Goal: Task Accomplishment & Management: Manage account settings

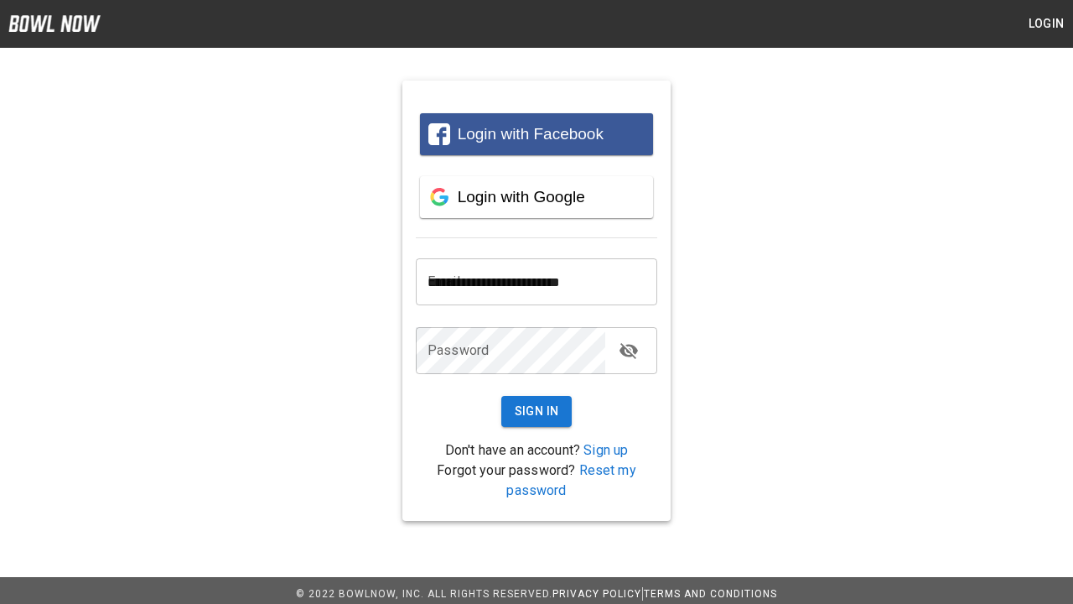
type input "**********"
click at [536, 411] on button "Sign In" at bounding box center [536, 411] width 71 height 31
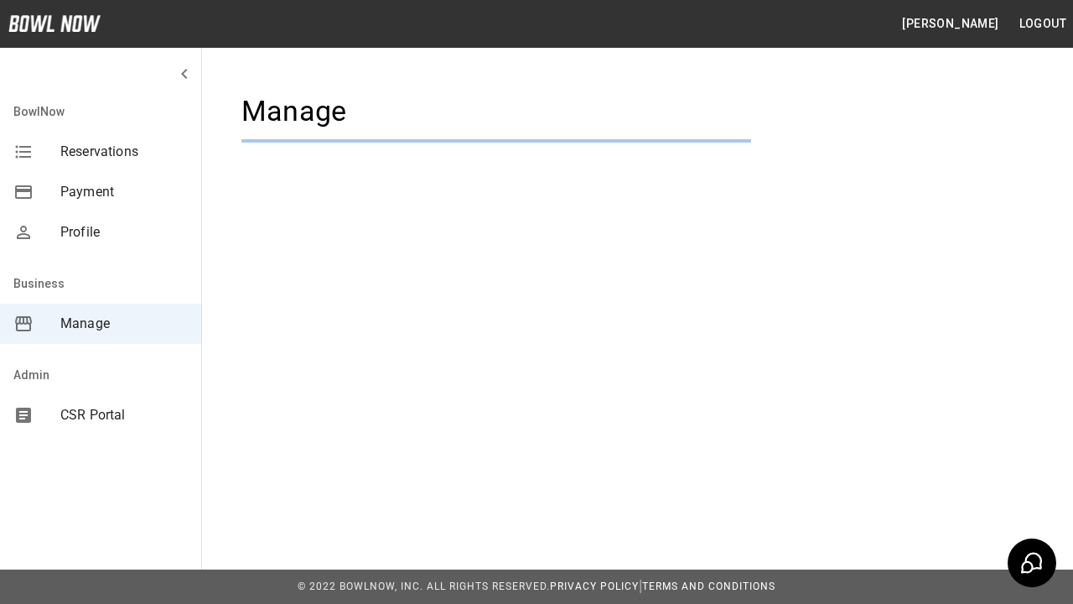
click at [101, 324] on span "Manage" at bounding box center [123, 323] width 127 height 20
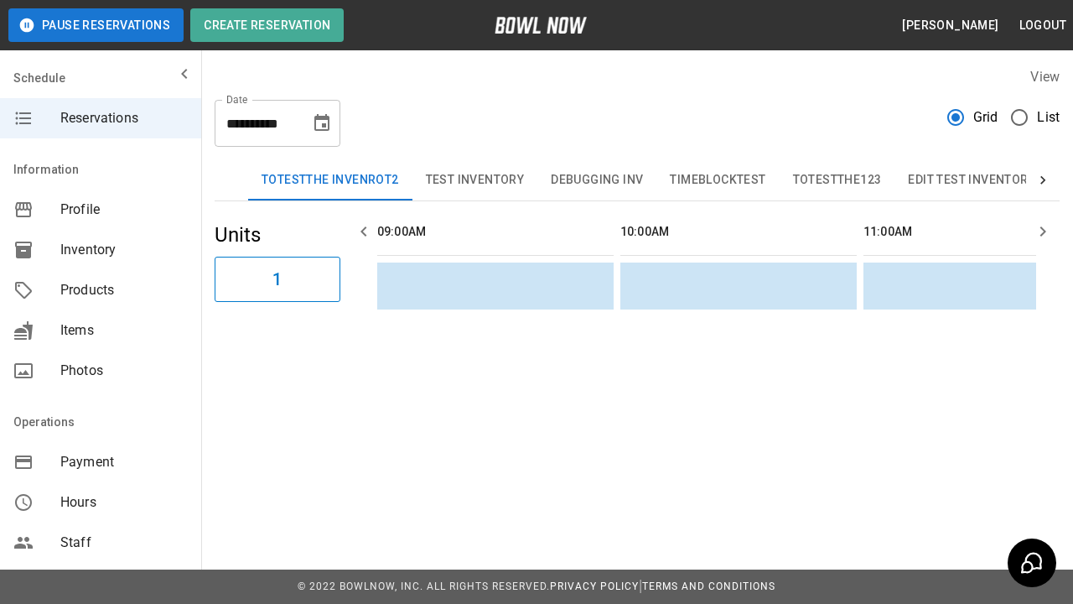
click at [101, 290] on span "Products" at bounding box center [123, 290] width 127 height 20
